Goal: Information Seeking & Learning: Find specific fact

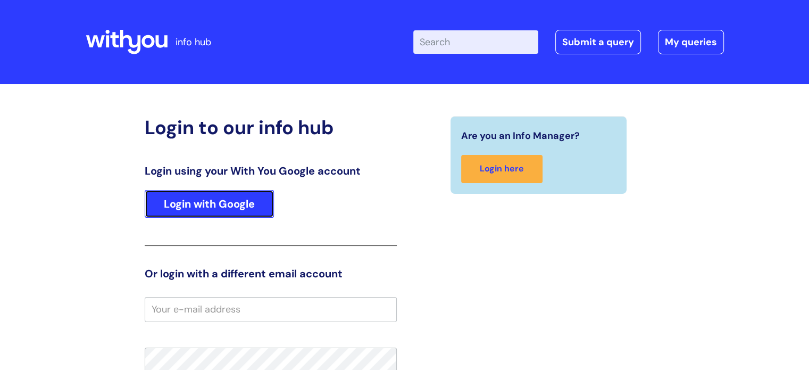
click at [193, 211] on link "Login with Google" at bounding box center [209, 204] width 129 height 28
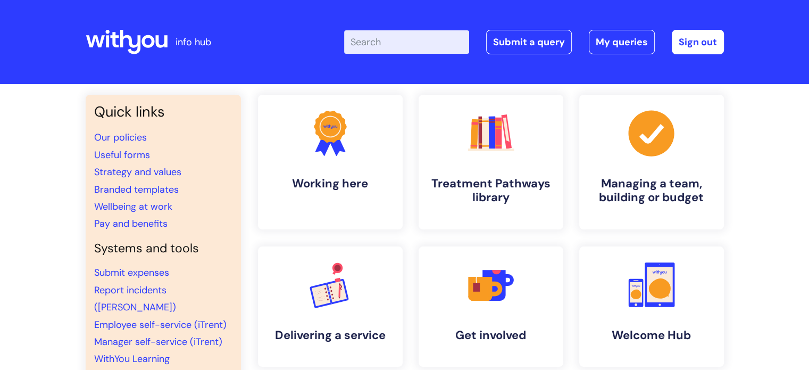
click at [414, 40] on input "Enter your search term here..." at bounding box center [406, 41] width 125 height 23
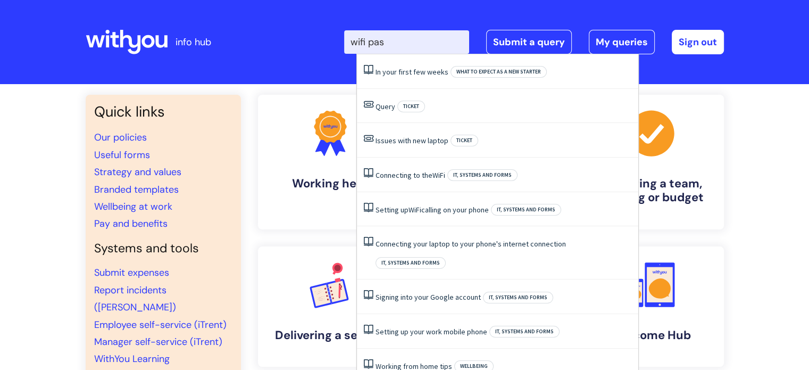
type input "wifi pass"
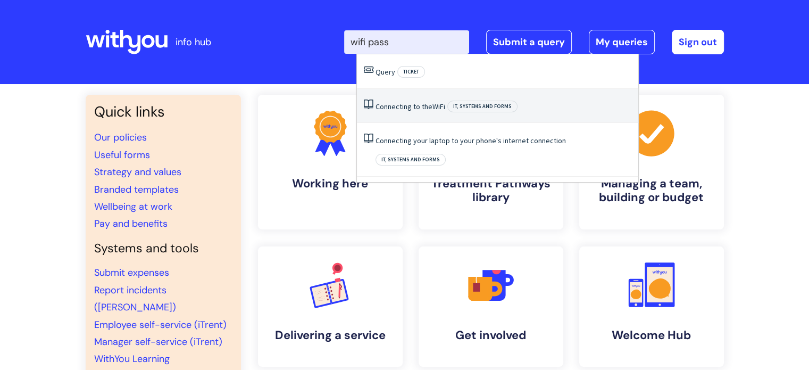
click at [437, 109] on span "WiFi" at bounding box center [439, 107] width 13 height 10
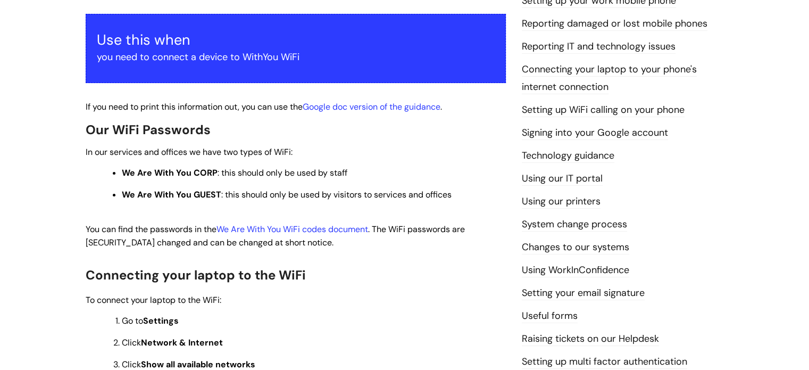
scroll to position [194, 0]
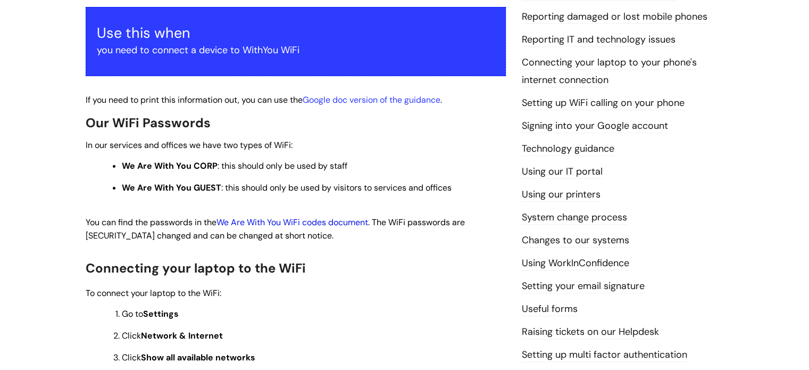
click at [334, 226] on link "We Are With You WiFi codes document" at bounding box center [293, 222] width 152 height 11
